Goal: Transaction & Acquisition: Purchase product/service

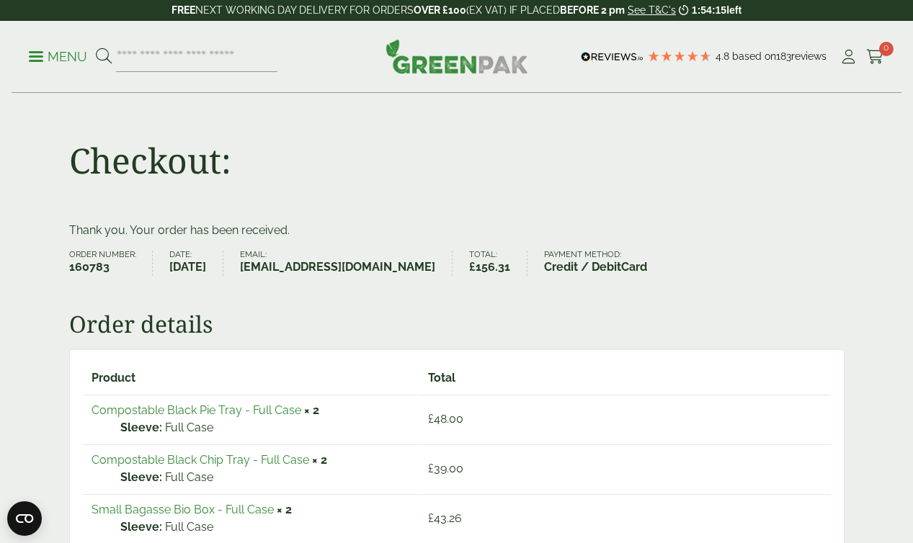
click at [72, 59] on p "Menu" at bounding box center [58, 56] width 58 height 17
click at [42, 51] on link "Menu" at bounding box center [58, 55] width 58 height 14
click at [483, 65] on img at bounding box center [456, 56] width 143 height 35
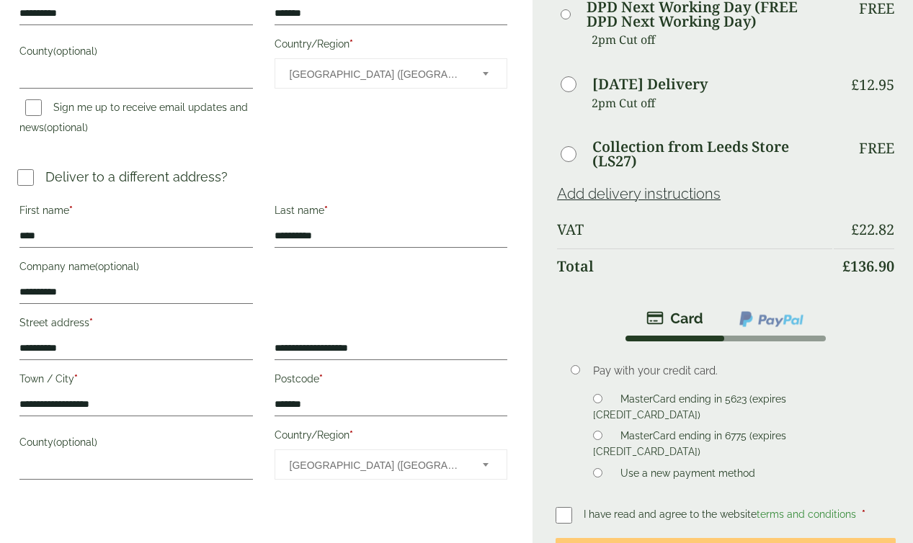
scroll to position [496, 0]
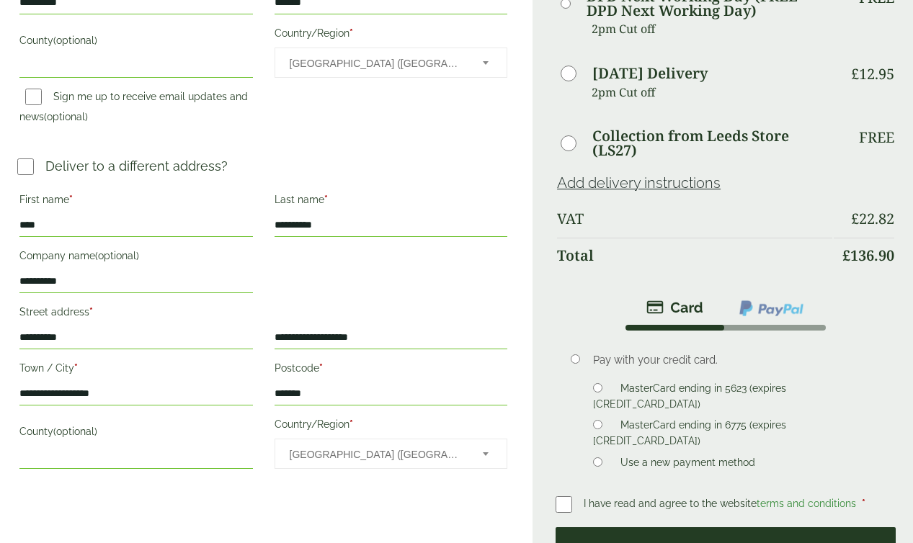
scroll to position [576, 0]
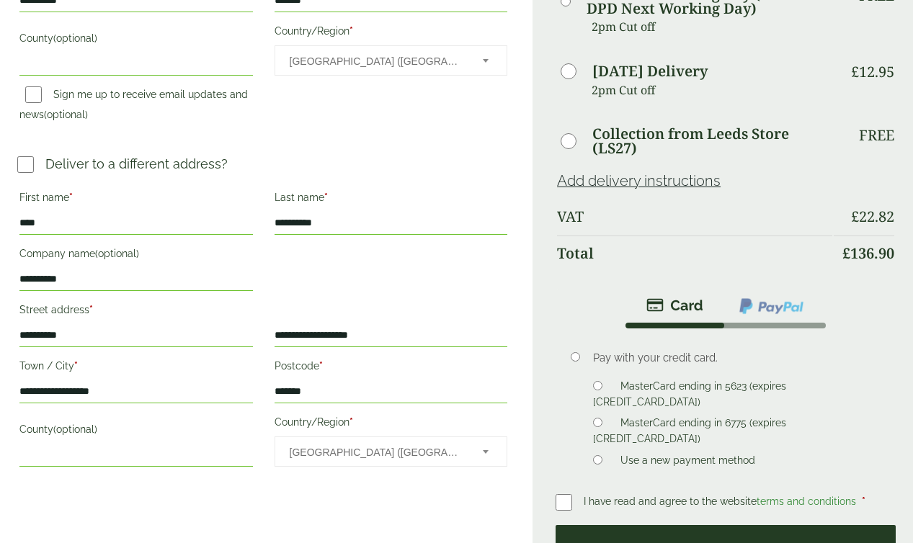
click at [711, 525] on button "Place order" at bounding box center [726, 548] width 340 height 47
